Goal: Find specific page/section: Find specific page/section

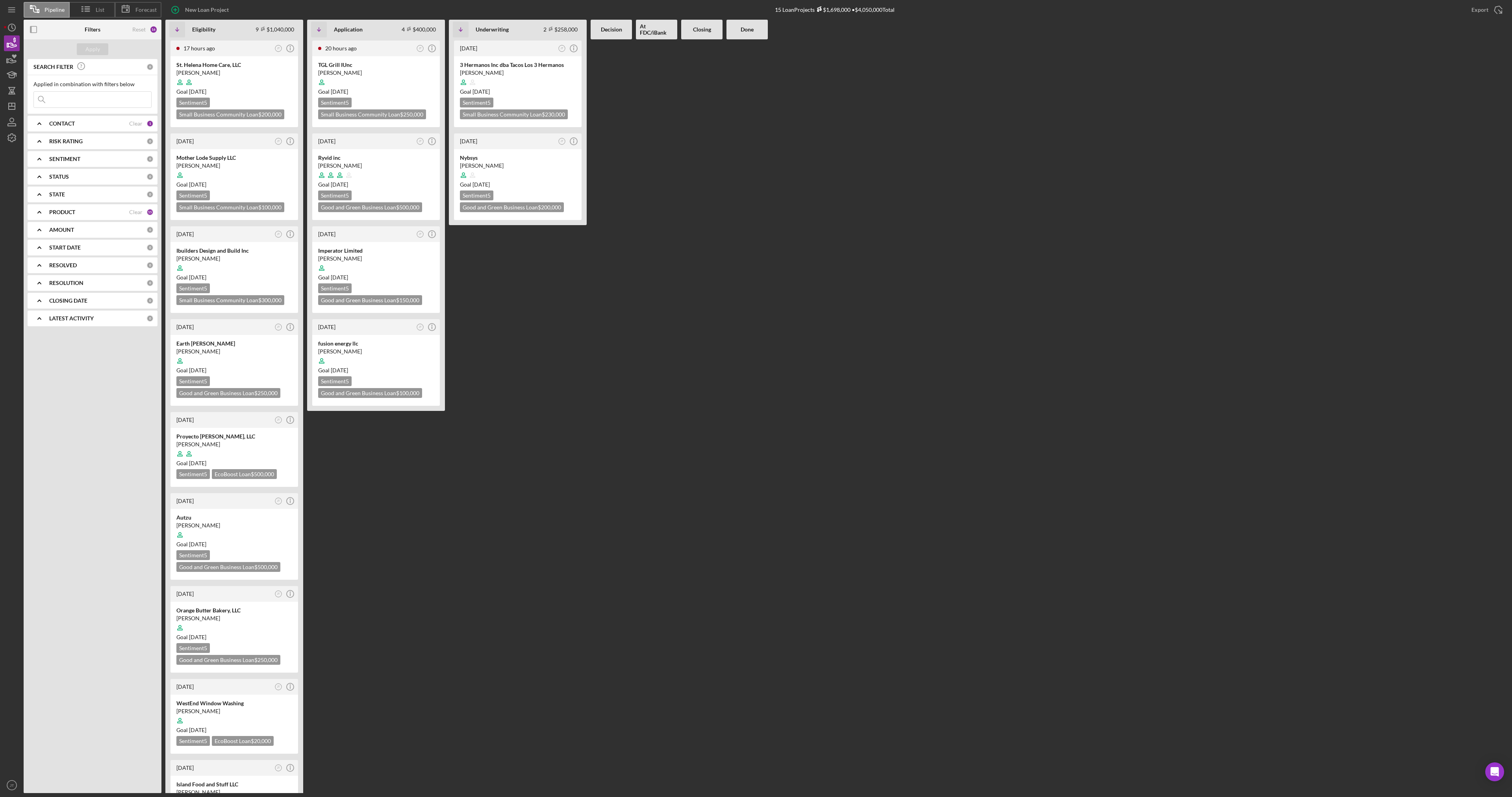
click at [509, 379] on div "[DATE] JT Icon/Info 3 Hermanos Inc dba Tacos Los 3 Hermanos [PERSON_NAME] Goal …" at bounding box center [518, 416] width 138 height 754
click at [9, 141] on icon "button" at bounding box center [12, 138] width 20 height 20
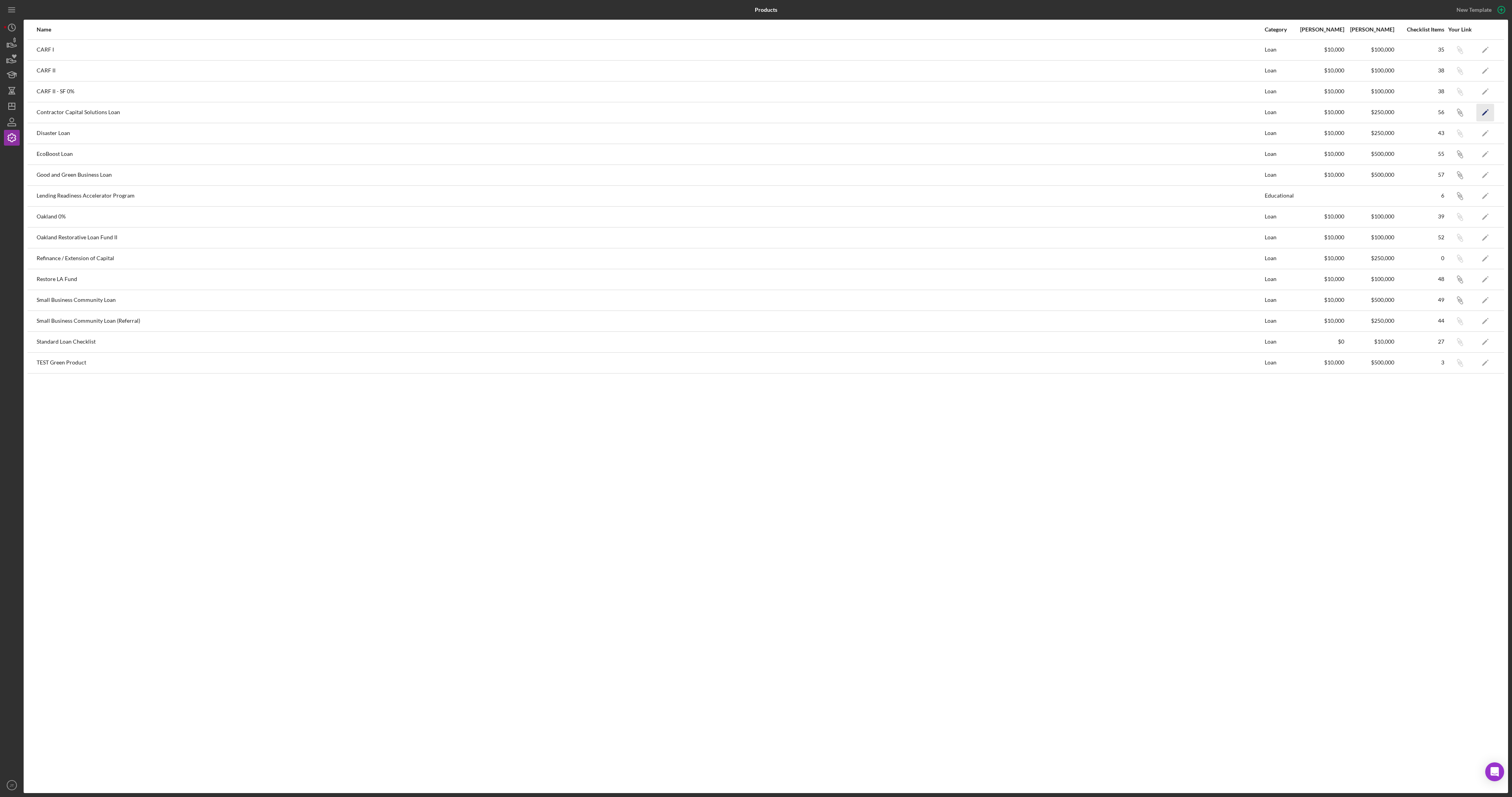
click at [1478, 112] on icon "Icon/Edit" at bounding box center [1486, 112] width 18 height 18
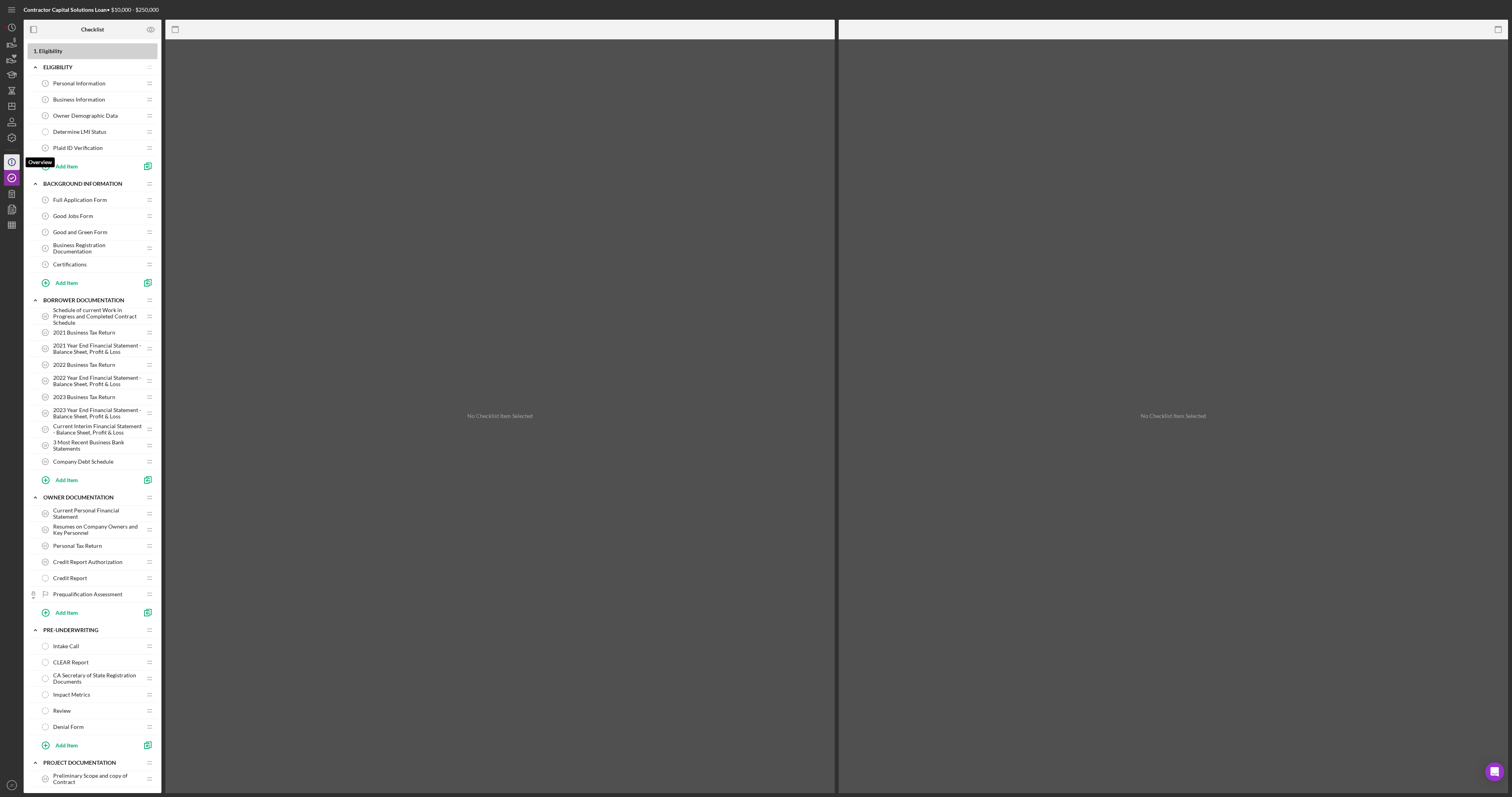
click at [10, 164] on icon "Icon/Info" at bounding box center [12, 163] width 20 height 20
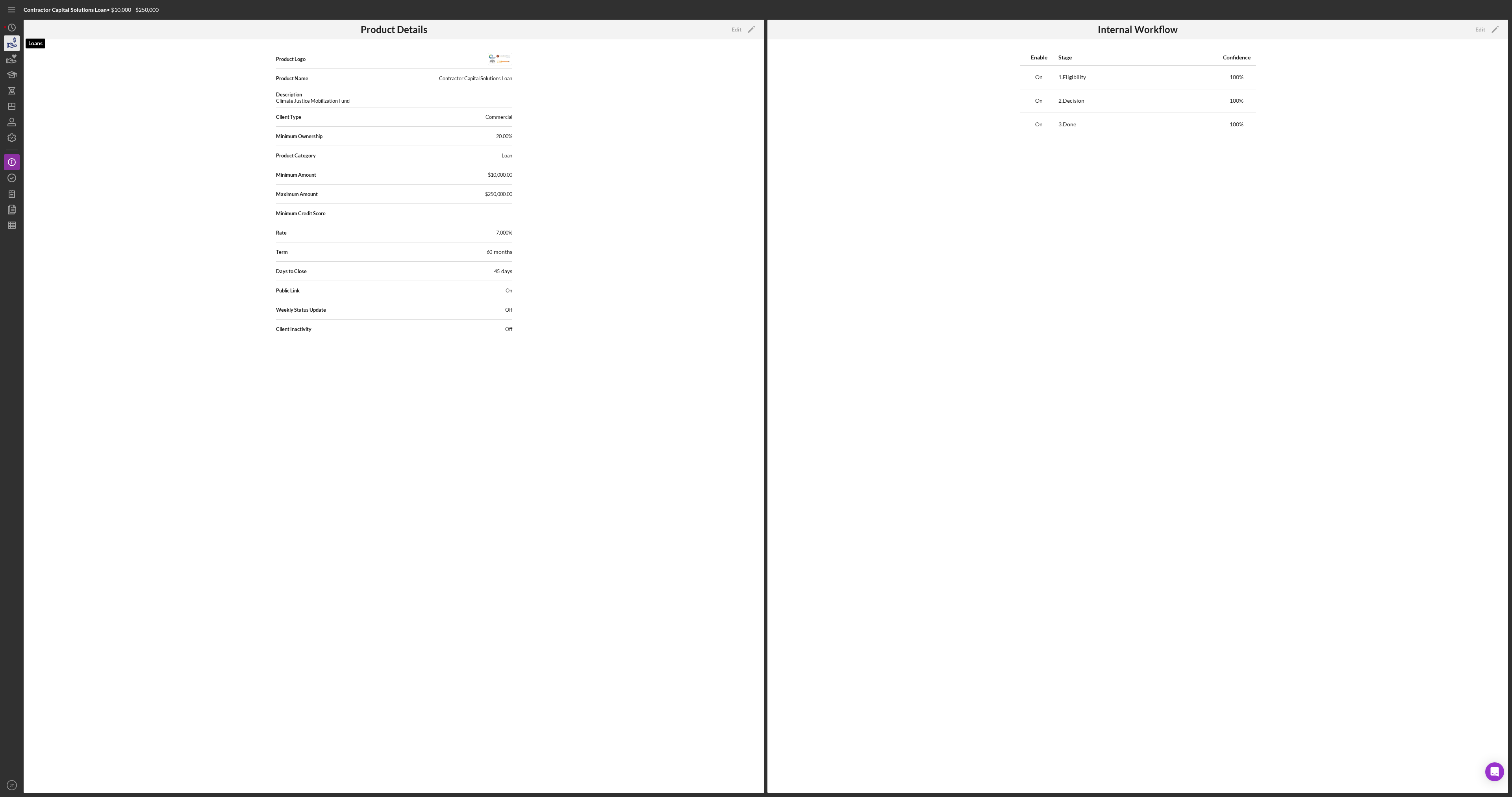
click at [8, 42] on icon "button" at bounding box center [12, 43] width 20 height 20
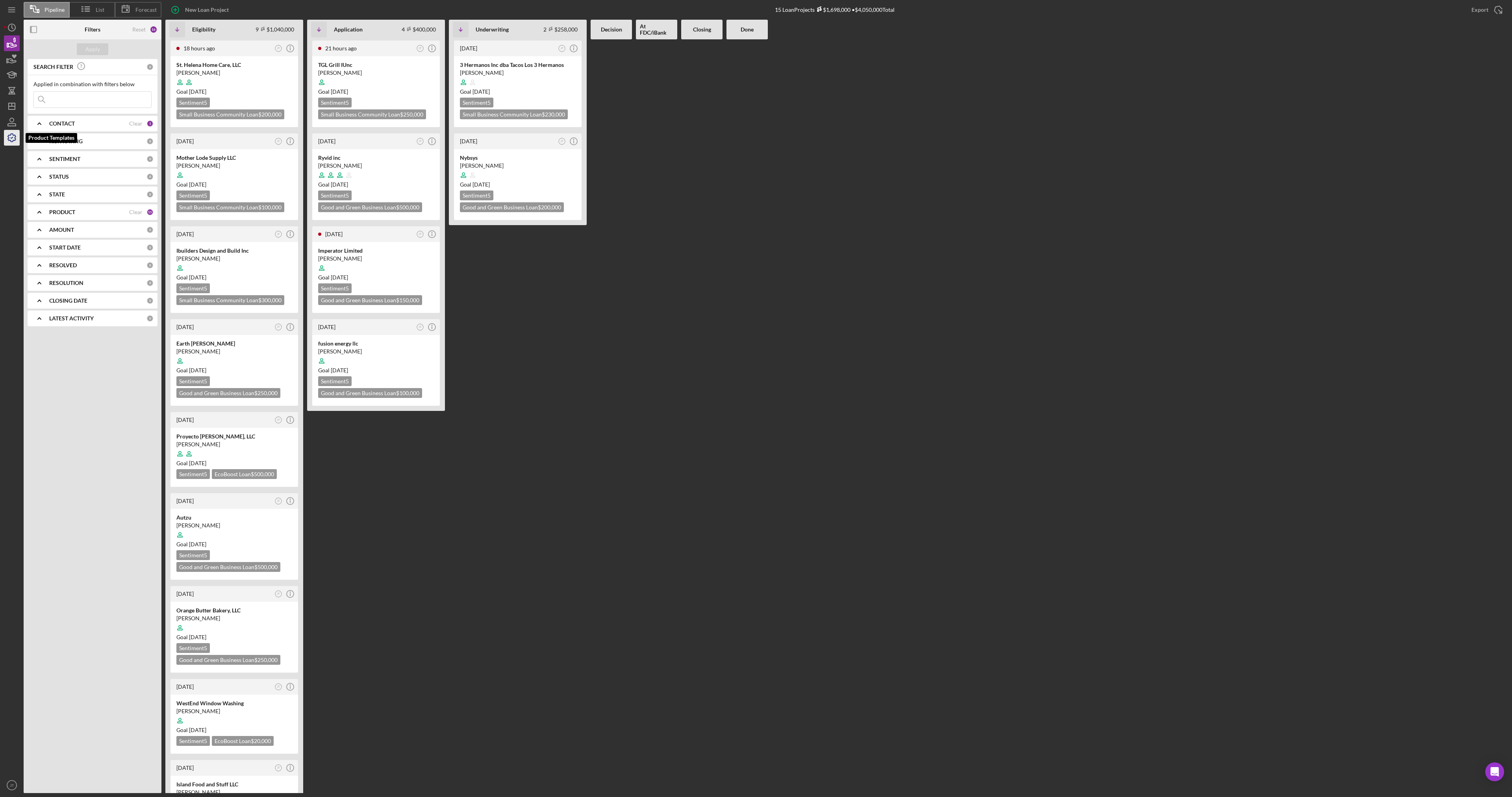
click at [14, 137] on icon "button" at bounding box center [12, 138] width 20 height 20
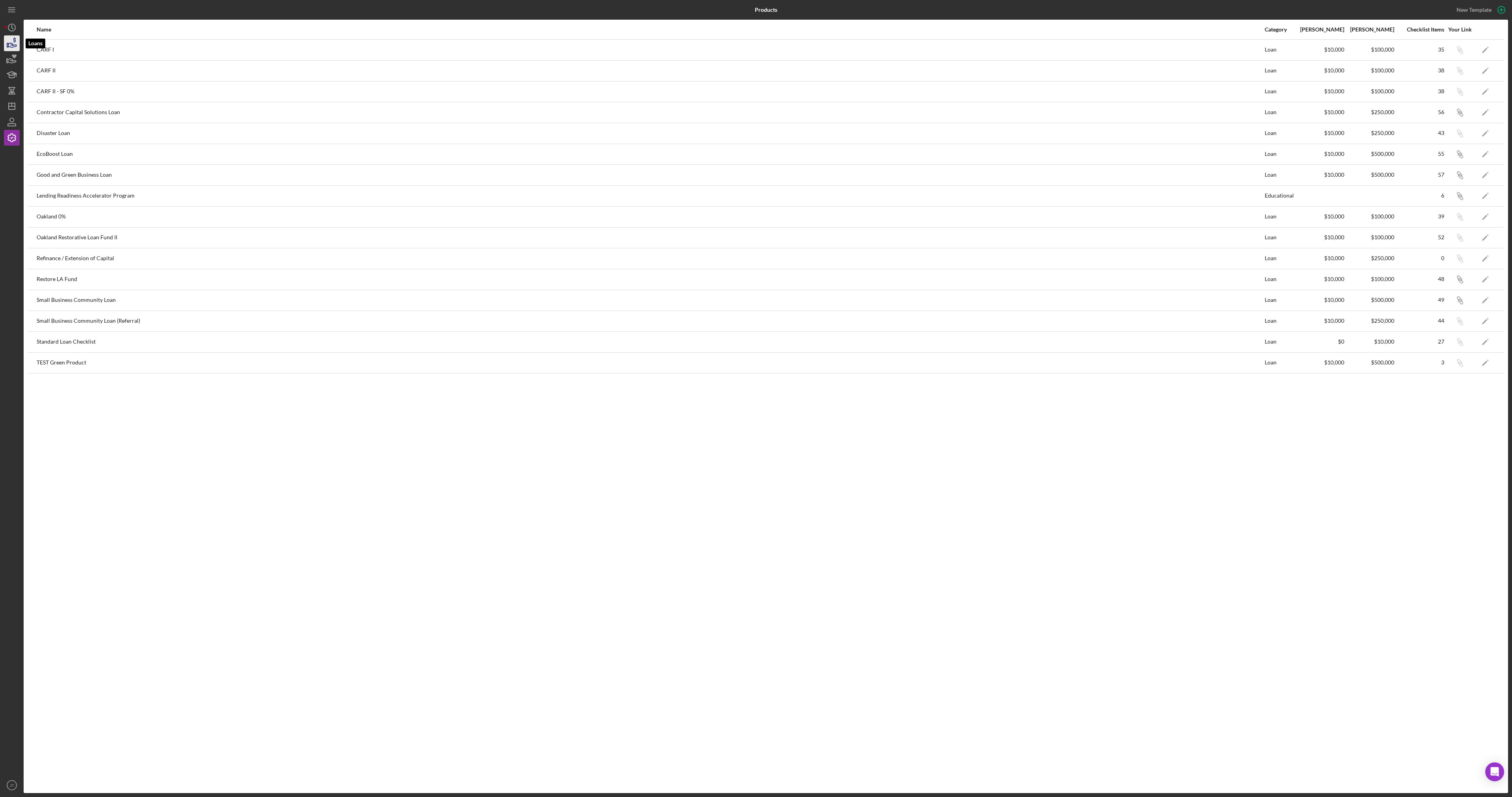
click at [9, 39] on icon "button" at bounding box center [12, 43] width 20 height 20
